Goal: Information Seeking & Learning: Compare options

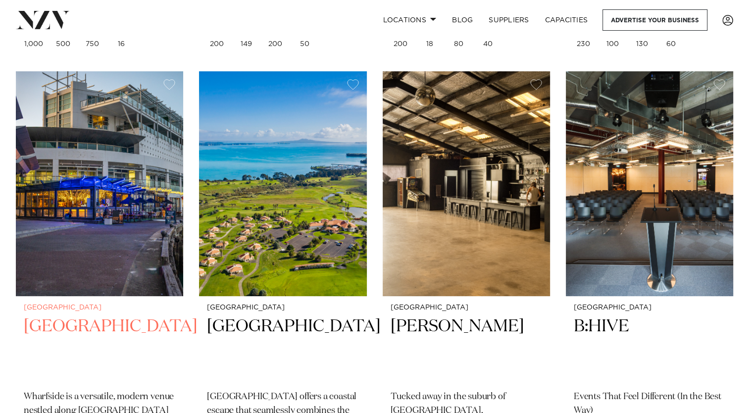
scroll to position [3962, 0]
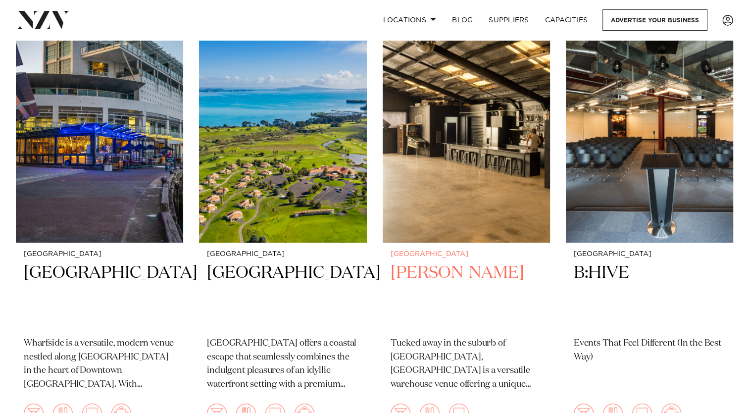
click at [400, 262] on h2 "Hastie" at bounding box center [467, 295] width 152 height 67
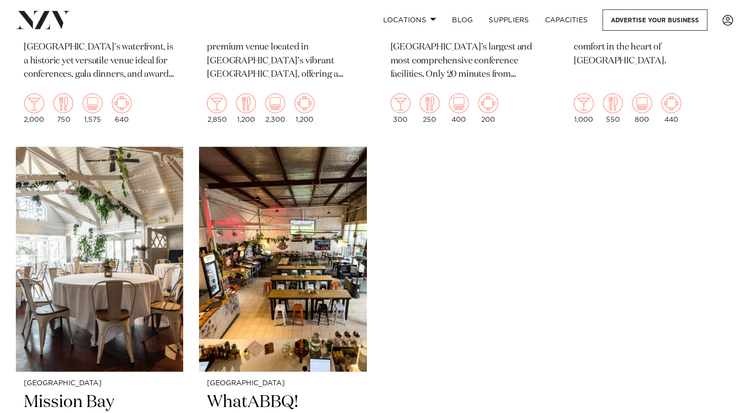
scroll to position [5597, 0]
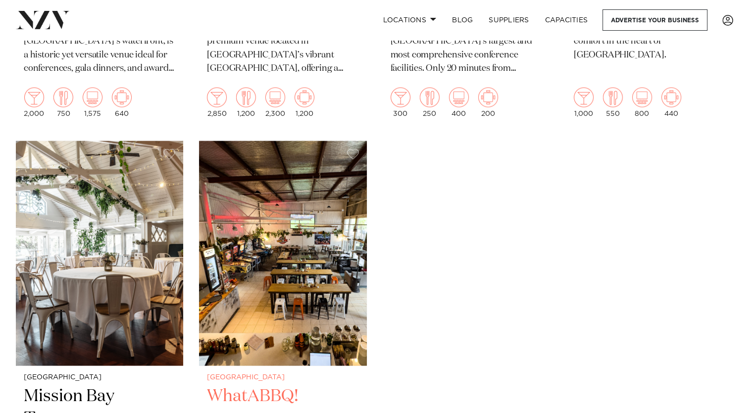
click at [273, 385] on h2 "WhatABBQ!" at bounding box center [283, 418] width 152 height 67
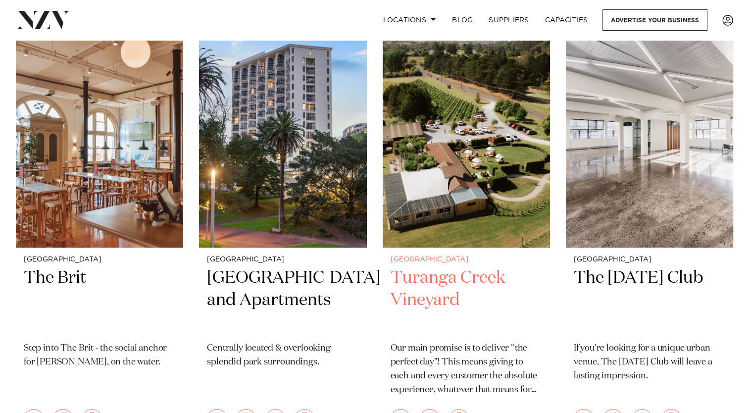
scroll to position [10995, 0]
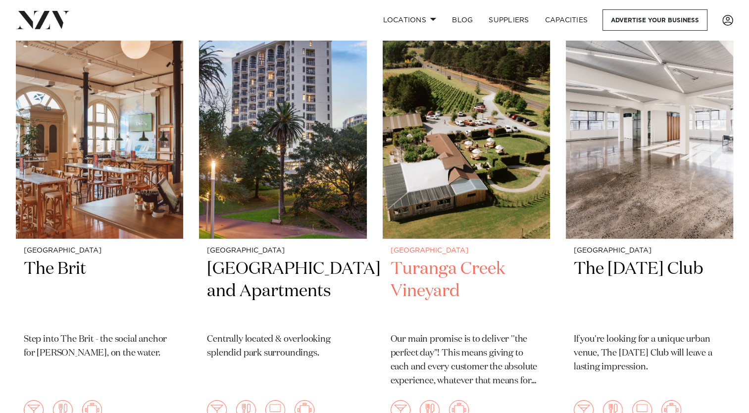
click at [445, 258] on h2 "Turanga Creek Vineyard" at bounding box center [467, 291] width 152 height 67
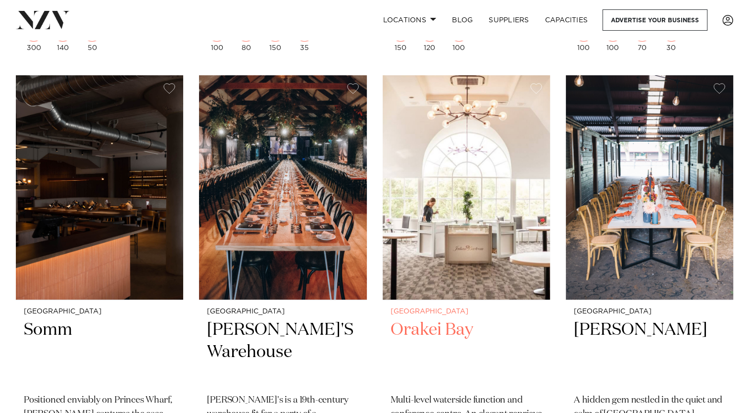
scroll to position [11441, 0]
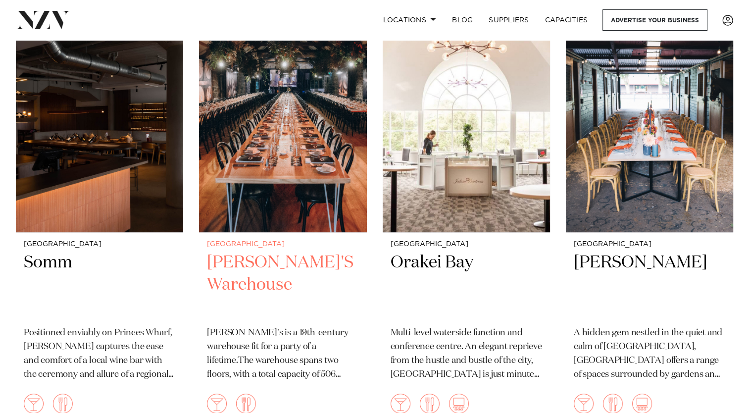
click at [264, 252] on h2 "[PERSON_NAME]'S Warehouse" at bounding box center [283, 285] width 152 height 67
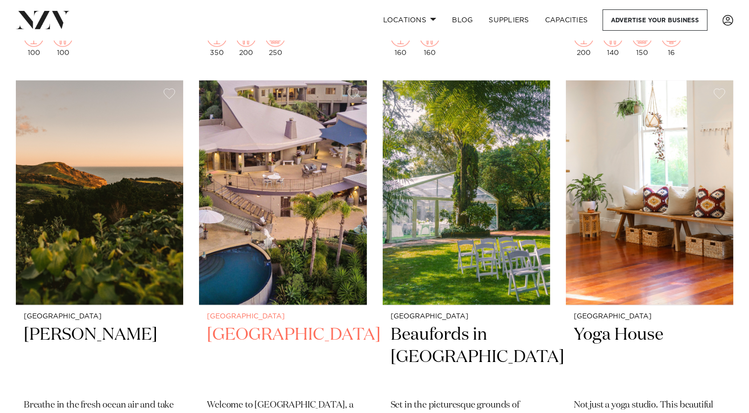
scroll to position [12729, 0]
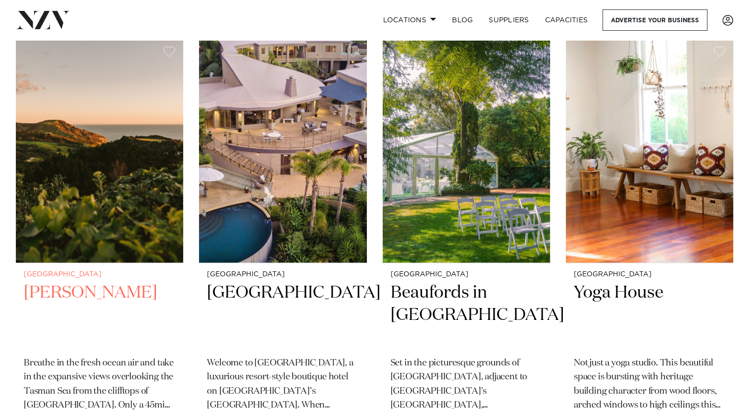
click at [71, 282] on h2 "Kula Muriwai" at bounding box center [100, 315] width 152 height 67
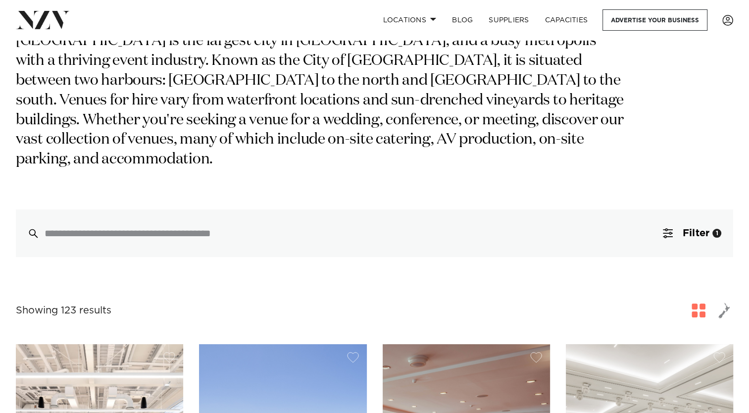
scroll to position [0, 0]
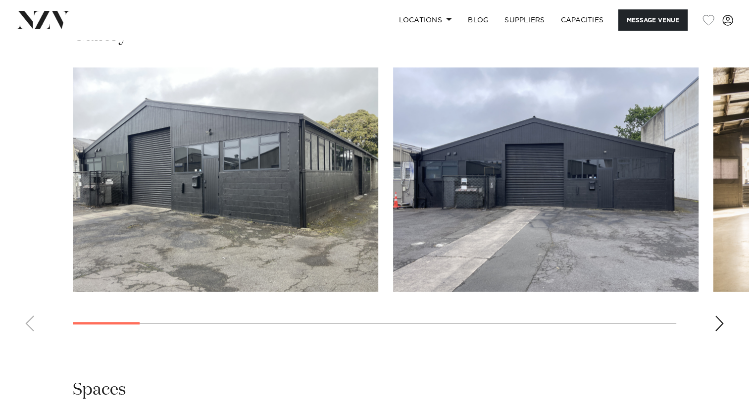
scroll to position [941, 0]
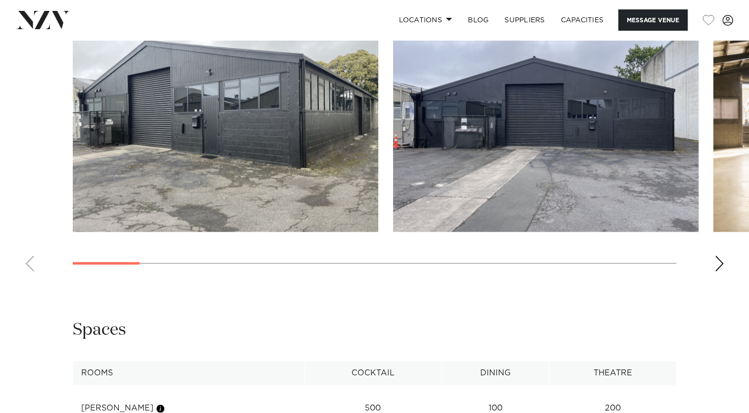
click at [724, 261] on div "Next slide" at bounding box center [720, 264] width 10 height 16
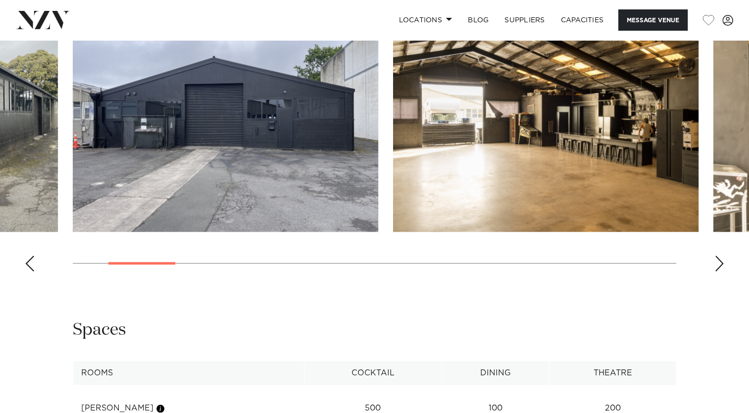
click at [724, 261] on div "Next slide" at bounding box center [720, 264] width 10 height 16
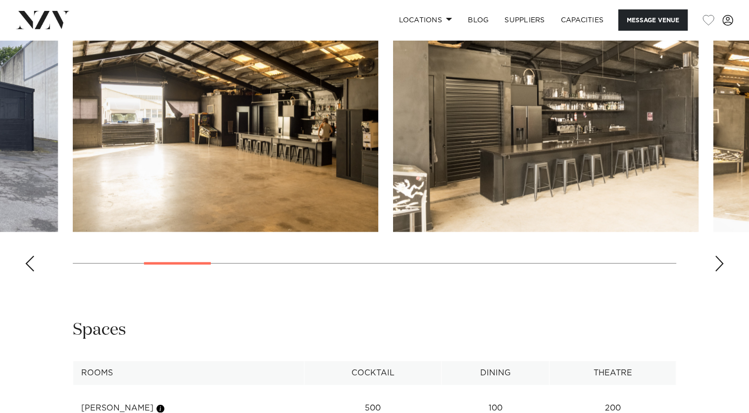
click at [724, 261] on div "Next slide" at bounding box center [720, 264] width 10 height 16
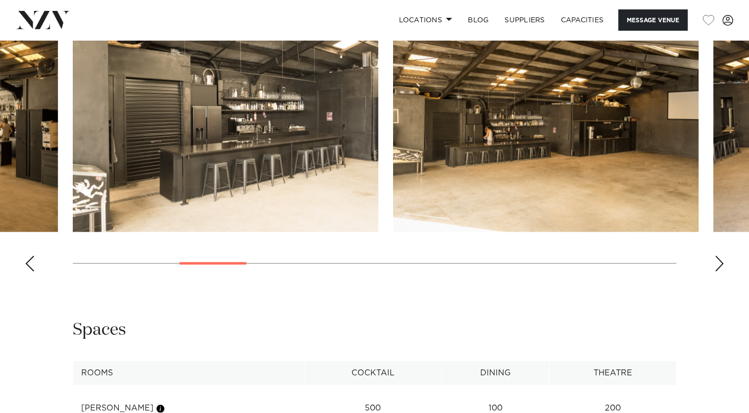
click at [724, 261] on div "Next slide" at bounding box center [720, 264] width 10 height 16
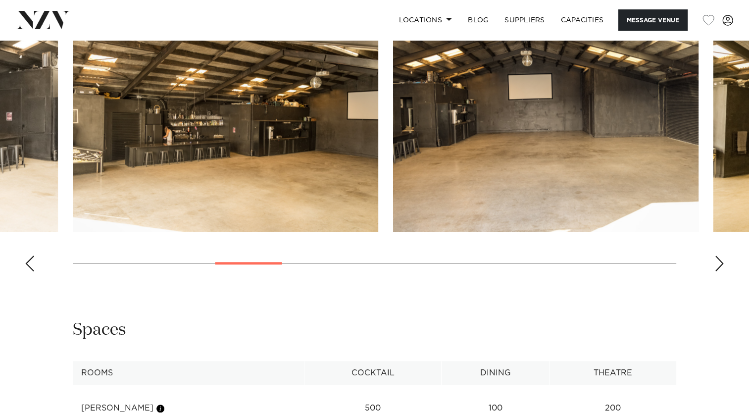
click at [724, 261] on div "Next slide" at bounding box center [720, 264] width 10 height 16
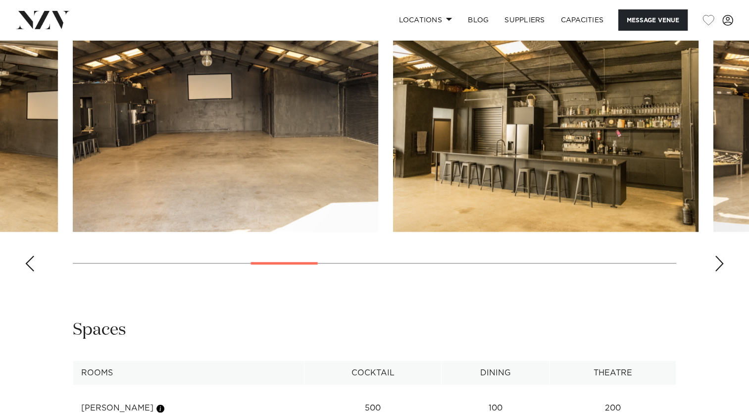
click at [724, 261] on div "Next slide" at bounding box center [720, 264] width 10 height 16
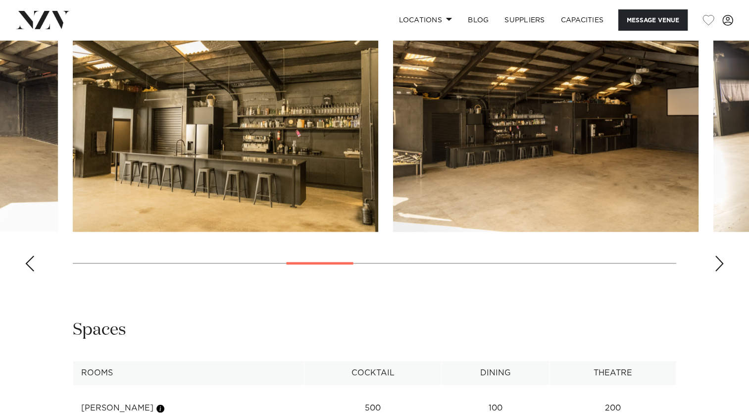
click at [724, 261] on div "Next slide" at bounding box center [720, 264] width 10 height 16
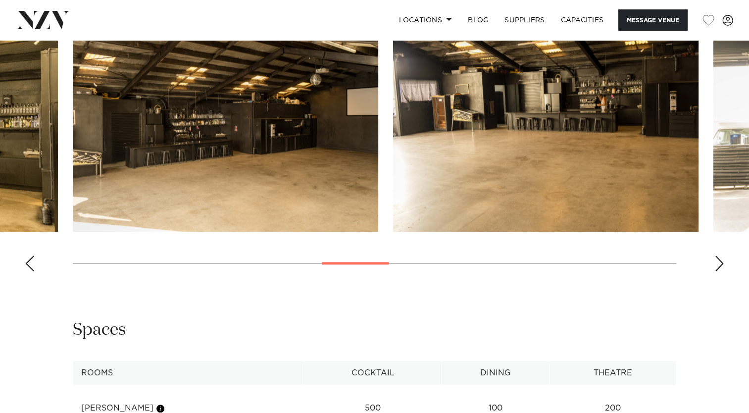
click at [724, 261] on div "Next slide" at bounding box center [720, 264] width 10 height 16
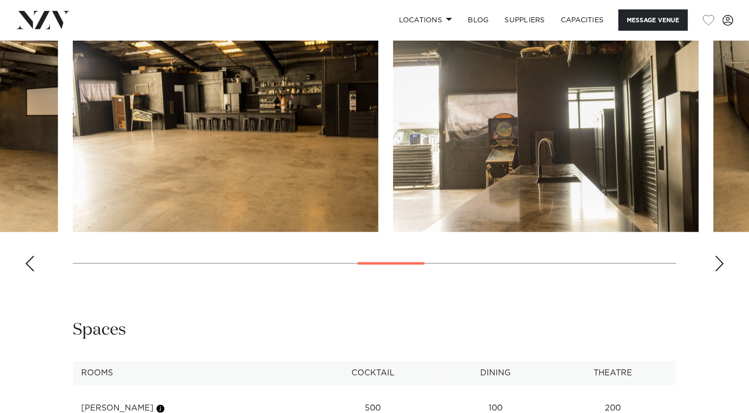
click at [724, 261] on div "Next slide" at bounding box center [720, 264] width 10 height 16
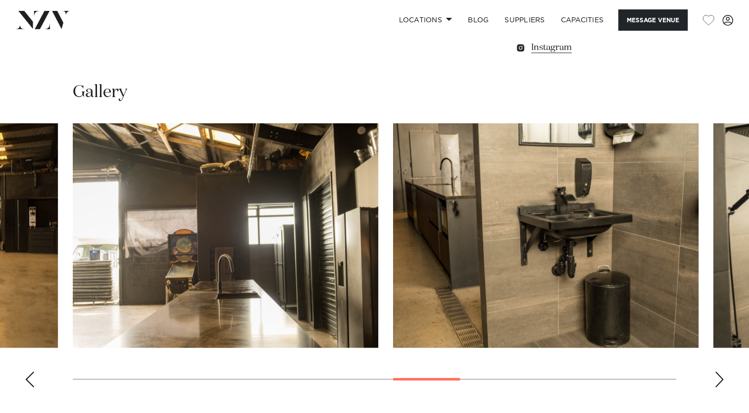
scroll to position [792, 0]
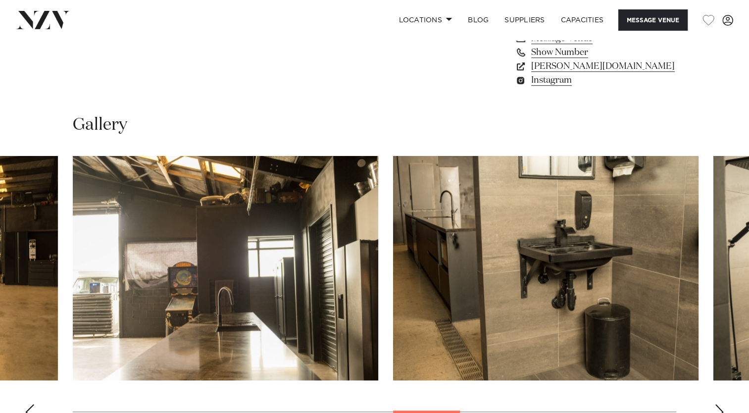
click at [717, 404] on div "Next slide" at bounding box center [720, 412] width 10 height 16
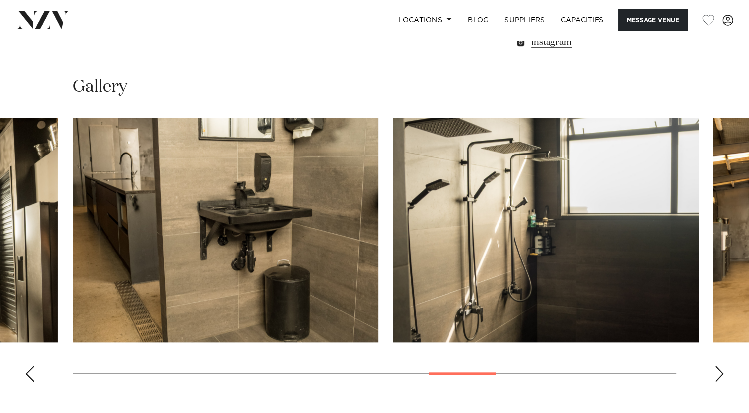
scroll to position [842, 0]
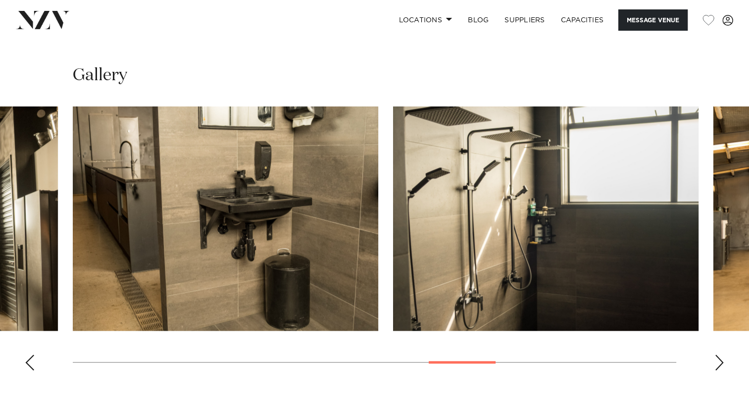
click at [717, 360] on div "Next slide" at bounding box center [720, 363] width 10 height 16
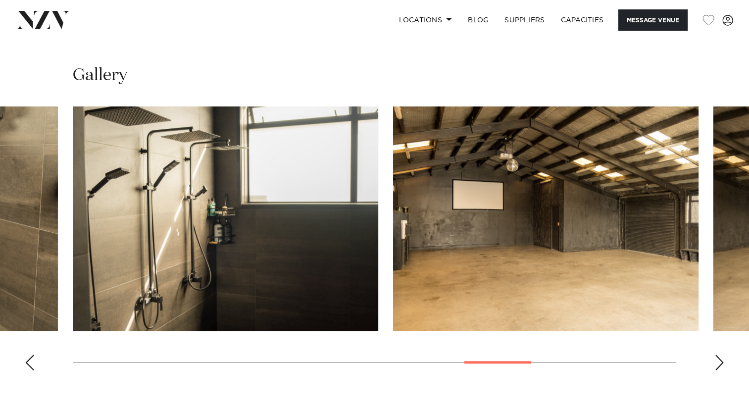
click at [717, 360] on div "Next slide" at bounding box center [720, 363] width 10 height 16
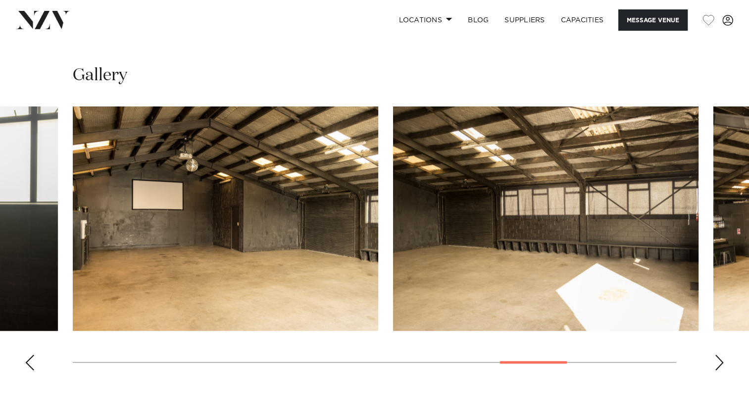
click at [717, 360] on div "Next slide" at bounding box center [720, 363] width 10 height 16
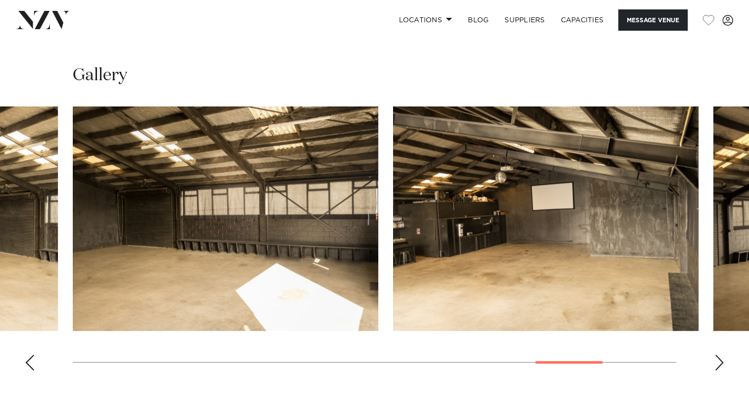
click at [717, 360] on div "Next slide" at bounding box center [720, 363] width 10 height 16
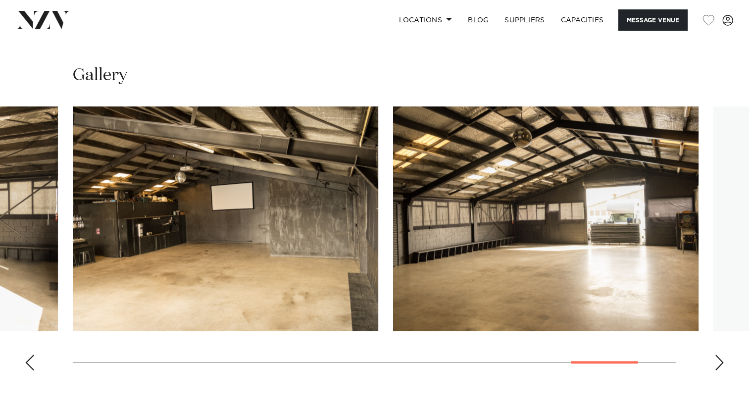
click at [717, 360] on div "Next slide" at bounding box center [720, 363] width 10 height 16
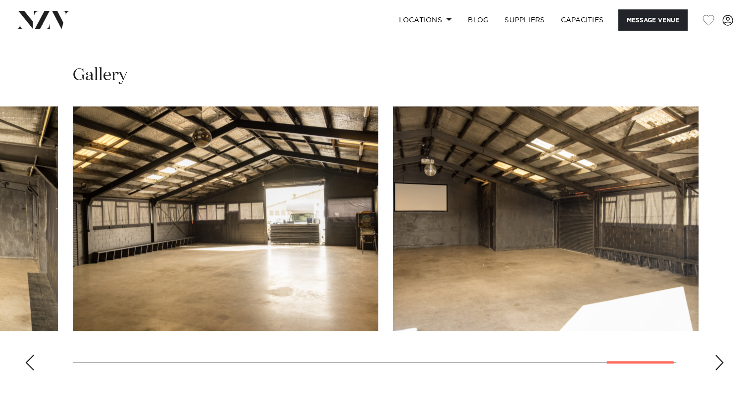
click at [717, 360] on div "Next slide" at bounding box center [720, 363] width 10 height 16
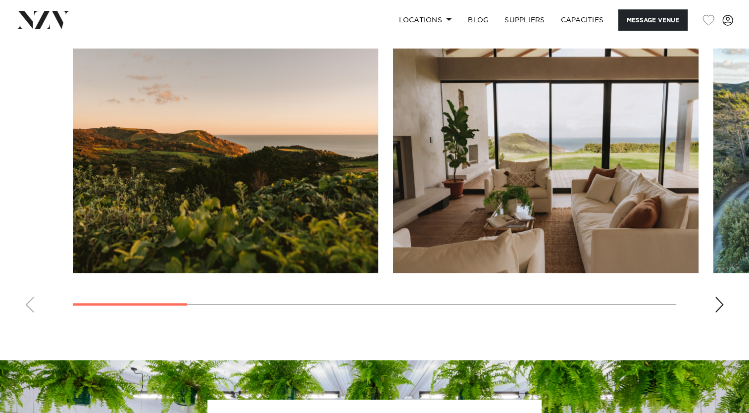
scroll to position [891, 0]
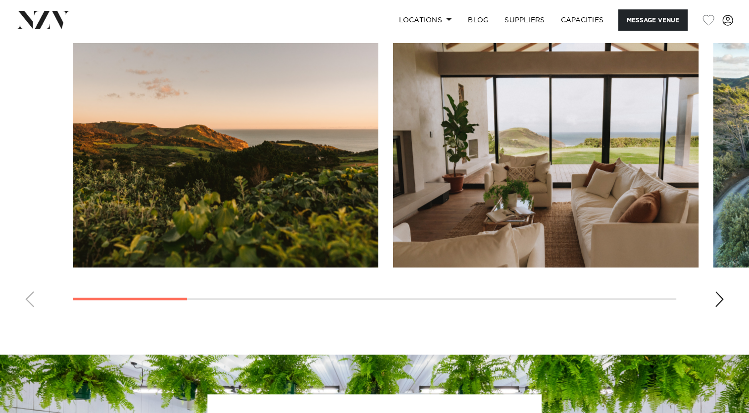
click at [715, 296] on div "Next slide" at bounding box center [720, 299] width 10 height 16
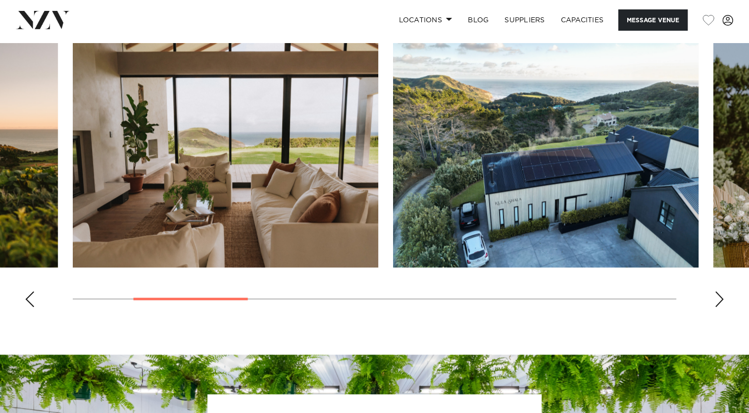
click at [715, 296] on div "Next slide" at bounding box center [720, 299] width 10 height 16
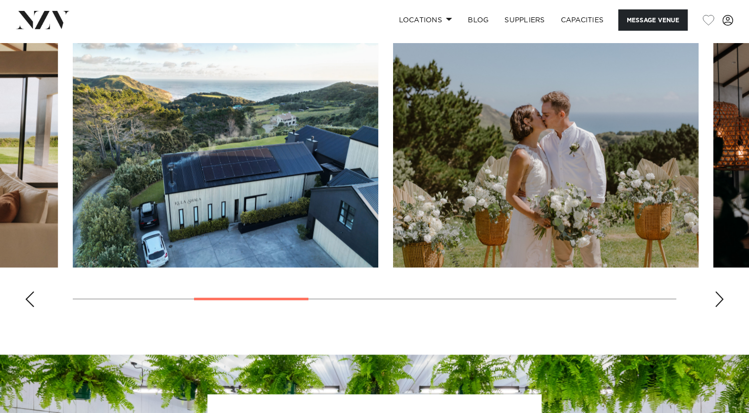
click at [715, 296] on div "Next slide" at bounding box center [720, 299] width 10 height 16
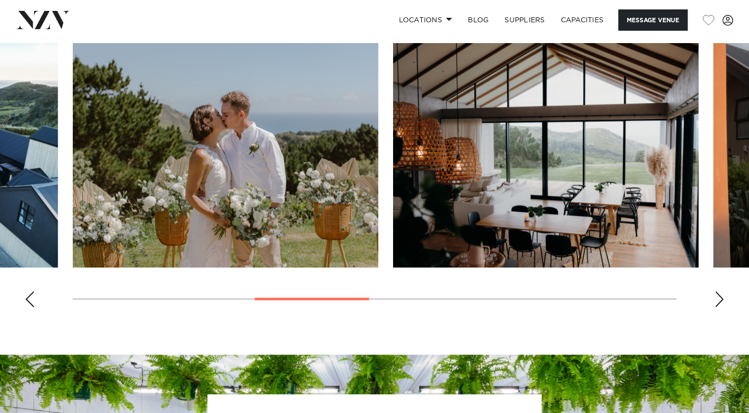
click at [715, 296] on div "Next slide" at bounding box center [720, 299] width 10 height 16
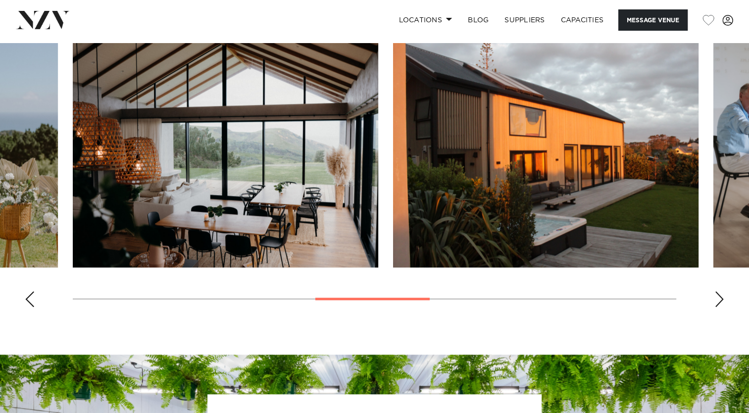
click at [715, 296] on div "Next slide" at bounding box center [720, 299] width 10 height 16
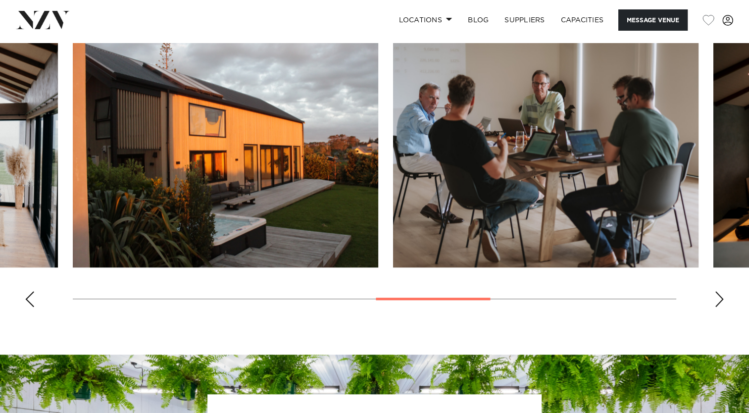
click at [715, 296] on div "Next slide" at bounding box center [720, 299] width 10 height 16
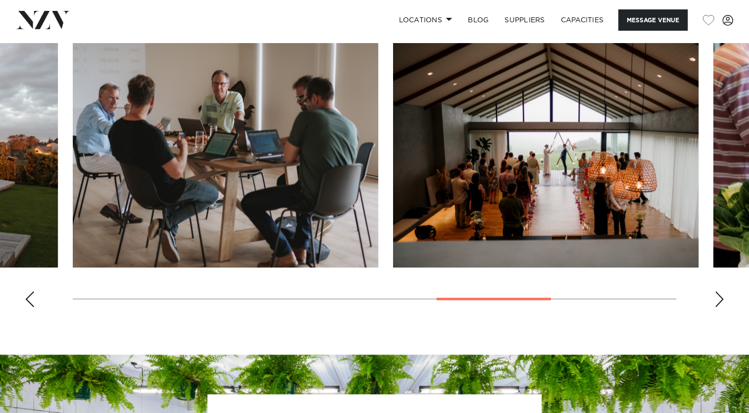
click at [715, 296] on div "Next slide" at bounding box center [720, 299] width 10 height 16
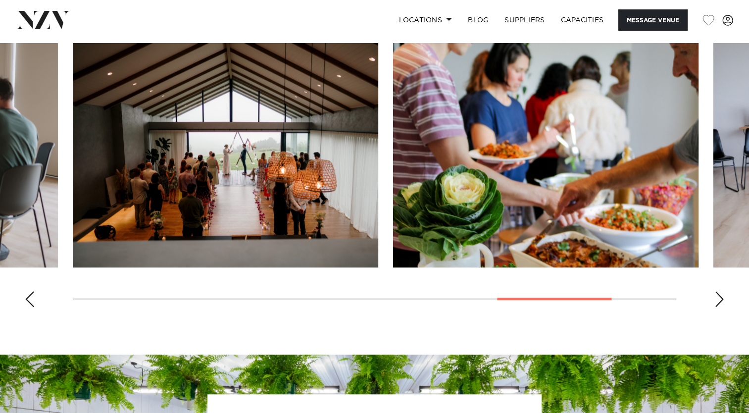
click at [715, 296] on div "Next slide" at bounding box center [720, 299] width 10 height 16
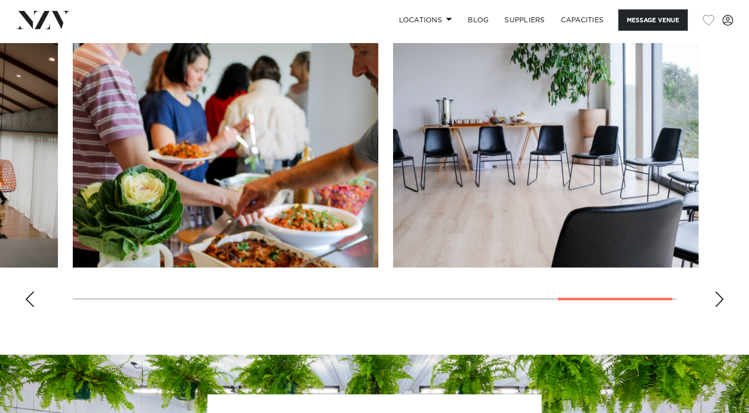
click at [715, 296] on div "Next slide" at bounding box center [720, 299] width 10 height 16
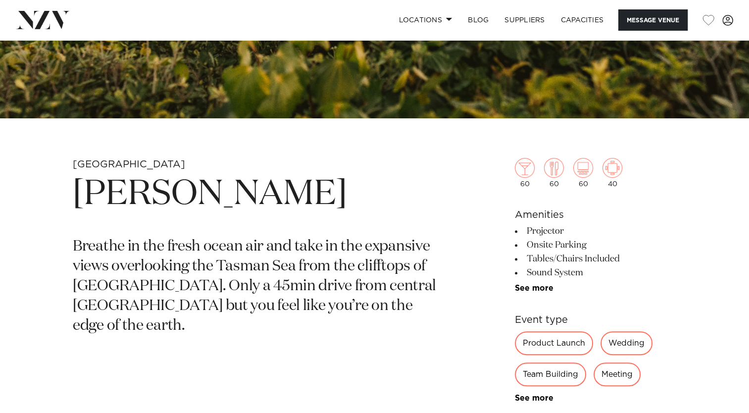
scroll to position [198, 0]
